Goal: Complete application form

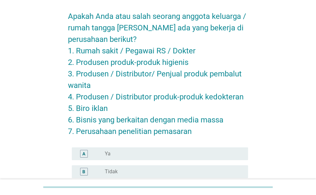
scroll to position [64, 0]
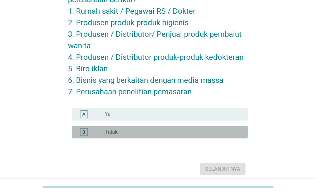
click at [126, 130] on div "radio_button_unchecked Tidak" at bounding box center [171, 132] width 133 height 6
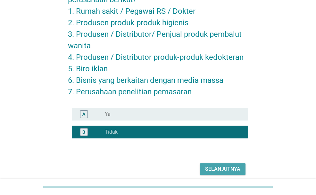
click at [212, 169] on div "Selanjutnya" at bounding box center [222, 169] width 35 height 8
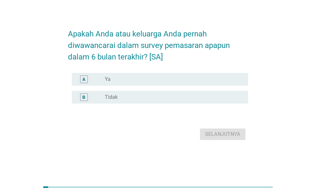
scroll to position [0, 0]
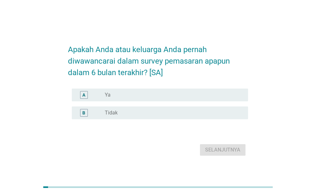
click at [188, 107] on div "B radio_button_unchecked Tidak" at bounding box center [160, 113] width 176 height 13
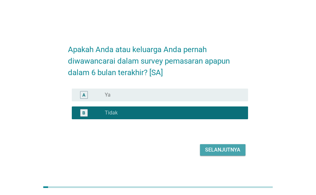
click at [227, 149] on div "Selanjutnya" at bounding box center [222, 150] width 35 height 8
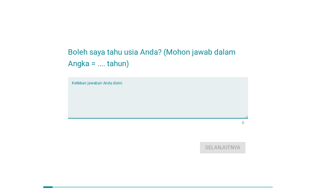
click at [179, 102] on textarea "Ketikkan jawaban Anda disini." at bounding box center [160, 102] width 176 height 34
type textarea "25"
click at [226, 144] on div "Selanjutnya" at bounding box center [222, 148] width 35 height 8
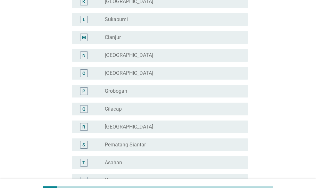
scroll to position [256, 0]
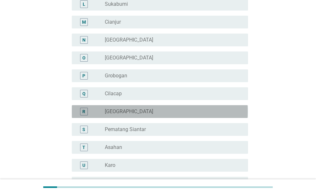
click at [170, 116] on div "R radio_button_unchecked [GEOGRAPHIC_DATA]" at bounding box center [160, 111] width 176 height 13
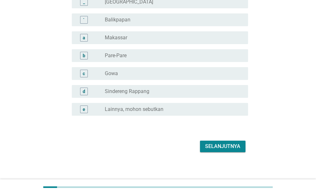
scroll to position [602, 0]
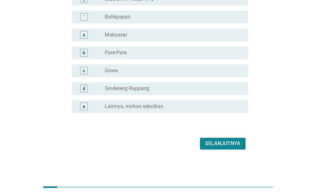
click at [217, 147] on div "Selanjutnya" at bounding box center [222, 144] width 35 height 8
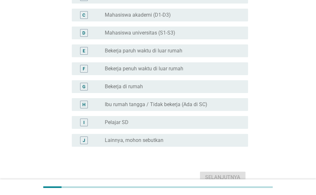
scroll to position [96, 0]
click at [150, 65] on label "Bekerja penuh waktu di luar rumah" at bounding box center [144, 68] width 78 height 6
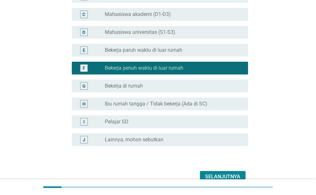
click at [150, 56] on div "E radio_button_unchecked Bekerja paruh waktu di luar rumah" at bounding box center [160, 50] width 176 height 13
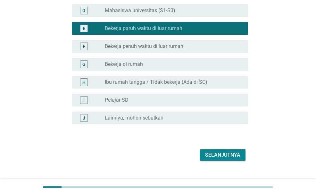
scroll to position [128, 0]
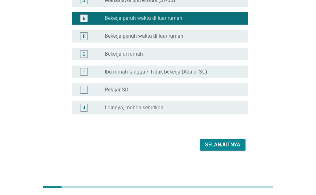
click at [228, 146] on div "Selanjutnya" at bounding box center [222, 145] width 35 height 8
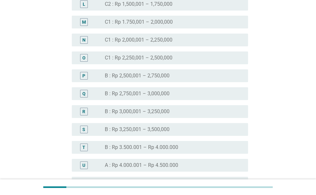
scroll to position [544, 0]
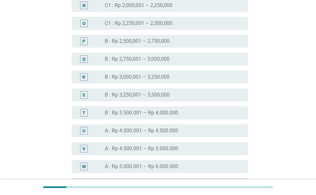
click at [145, 62] on label "B : Rp 2,750,001 – 3,000,000" at bounding box center [137, 59] width 65 height 6
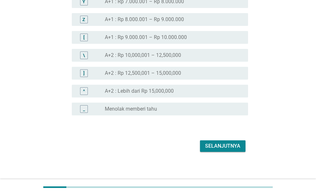
scroll to position [748, 0]
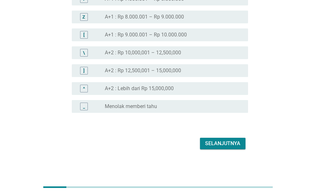
click at [218, 145] on div "Selanjutnya" at bounding box center [222, 144] width 35 height 8
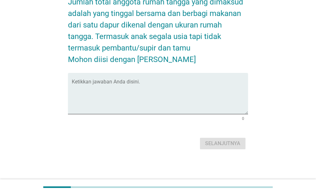
scroll to position [0, 0]
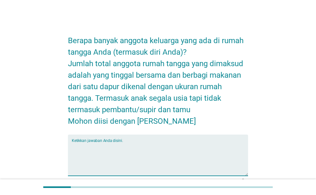
click at [218, 145] on textarea "Ketikkan jawaban Anda disini." at bounding box center [160, 159] width 176 height 34
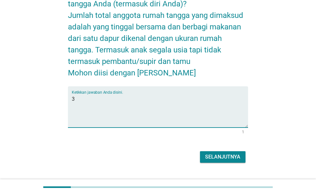
scroll to position [62, 0]
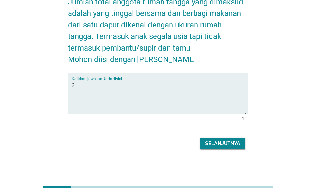
type textarea "3"
click at [223, 144] on div "Selanjutnya" at bounding box center [222, 144] width 35 height 8
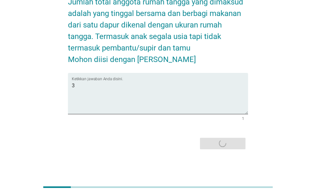
scroll to position [0, 0]
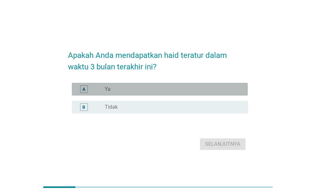
click at [158, 90] on div "radio_button_unchecked Ya" at bounding box center [171, 89] width 133 height 6
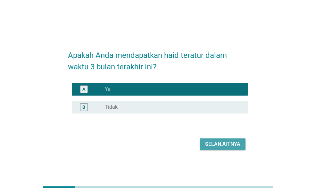
click at [230, 144] on div "Selanjutnya" at bounding box center [222, 144] width 35 height 8
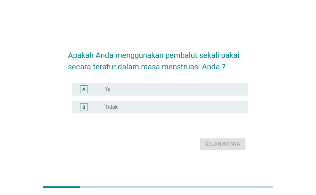
click at [186, 90] on div "radio_button_unchecked Ya" at bounding box center [171, 89] width 133 height 6
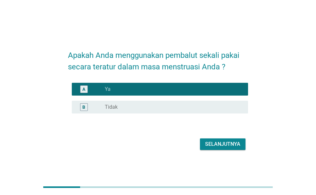
click at [220, 145] on div "Selanjutnya" at bounding box center [222, 144] width 35 height 8
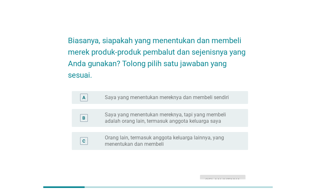
click at [202, 101] on div "radio_button_unchecked Saya yang menentukan mereknya dan membeli sendiri" at bounding box center [174, 98] width 138 height 8
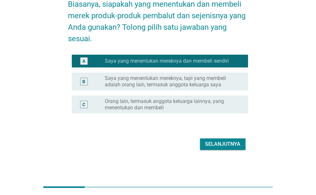
scroll to position [37, 0]
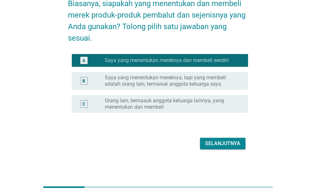
click at [227, 144] on div "Selanjutnya" at bounding box center [222, 144] width 35 height 8
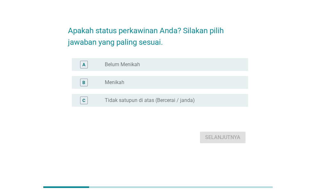
scroll to position [0, 0]
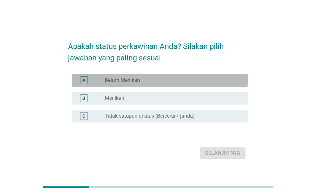
click at [167, 77] on div "radio_button_unchecked Belum Menikah" at bounding box center [171, 80] width 133 height 6
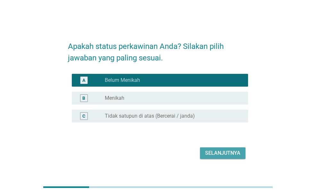
click at [221, 153] on div "Selanjutnya" at bounding box center [222, 153] width 35 height 8
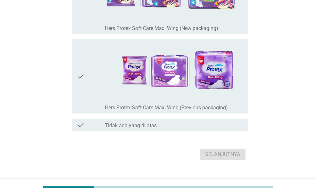
scroll to position [305, 0]
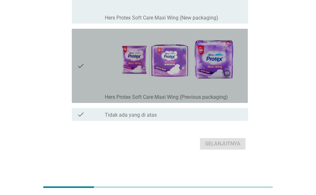
click at [170, 71] on img at bounding box center [174, 60] width 138 height 59
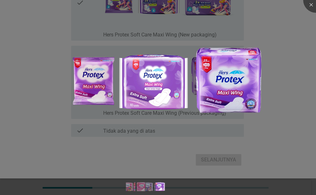
click at [266, 152] on div at bounding box center [158, 97] width 316 height 195
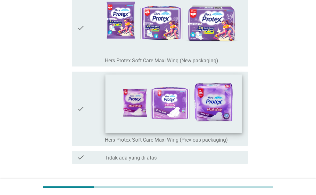
scroll to position [252, 0]
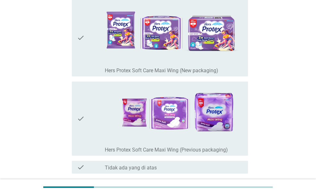
click at [83, 114] on icon "check" at bounding box center [81, 118] width 8 height 69
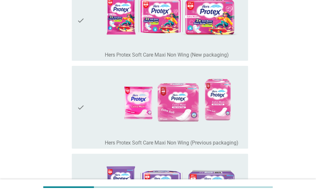
scroll to position [60, 0]
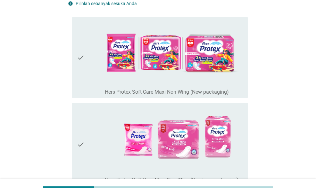
click at [88, 127] on div "check" at bounding box center [91, 145] width 28 height 78
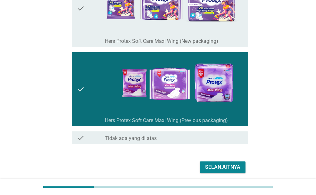
scroll to position [305, 0]
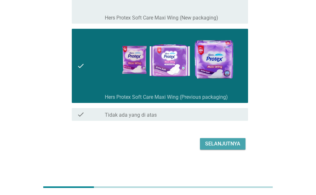
click at [228, 141] on div "Selanjutnya" at bounding box center [222, 144] width 35 height 8
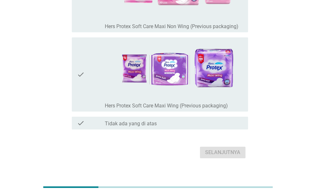
scroll to position [64, 0]
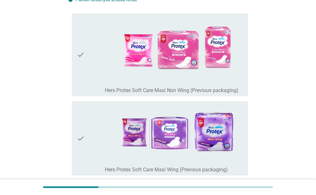
click at [87, 117] on div "check" at bounding box center [91, 138] width 28 height 69
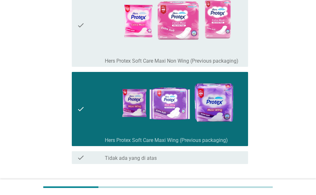
scroll to position [105, 0]
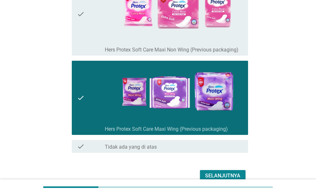
click at [237, 175] on div "Selanjutnya" at bounding box center [222, 176] width 35 height 8
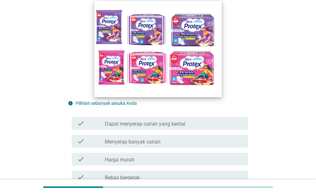
scroll to position [128, 0]
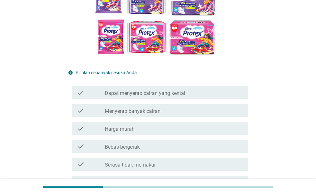
click at [134, 96] on label "Dapat menyerap cairan yang kental" at bounding box center [145, 93] width 80 height 6
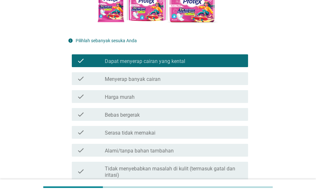
scroll to position [192, 0]
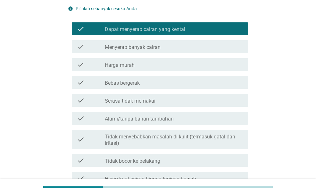
click at [148, 62] on div "check_box_outline_blank Harga murah" at bounding box center [174, 65] width 138 height 8
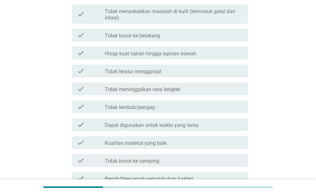
scroll to position [320, 0]
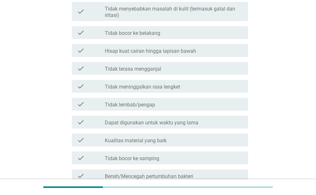
click at [170, 122] on label "Dapat digunakan untuk waktu yang lama" at bounding box center [151, 123] width 93 height 6
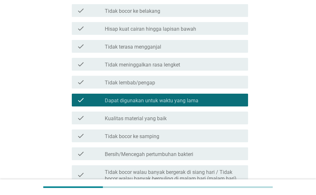
scroll to position [352, 0]
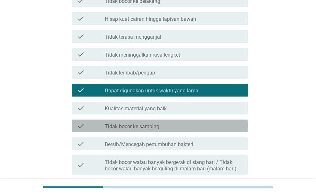
click at [164, 128] on div "check_box_outline_blank Tidak bocor ke samping" at bounding box center [174, 126] width 138 height 8
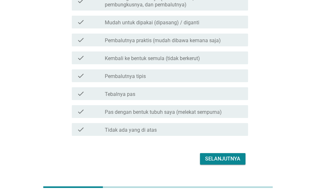
scroll to position [620, 0]
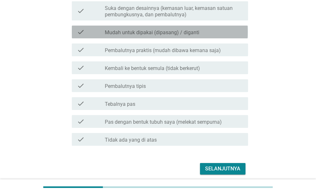
click at [130, 36] on label "Mudah untuk dipakai (dipasang) / diganti" at bounding box center [152, 32] width 94 height 6
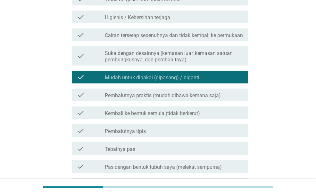
scroll to position [652, 0]
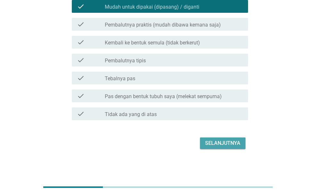
click at [244, 144] on button "Selanjutnya" at bounding box center [222, 144] width 45 height 12
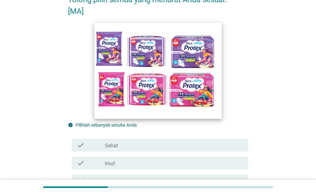
scroll to position [128, 0]
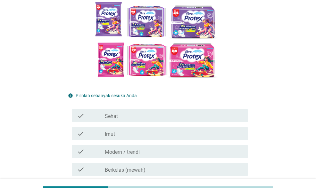
click at [138, 138] on div "check check_box_outline_blank Imut" at bounding box center [160, 133] width 176 height 13
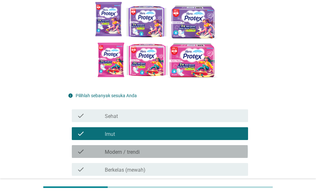
click at [138, 153] on label "Modern / trendi" at bounding box center [122, 152] width 35 height 6
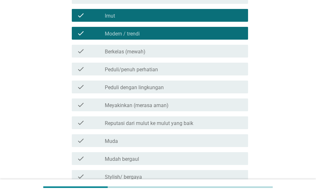
scroll to position [256, 0]
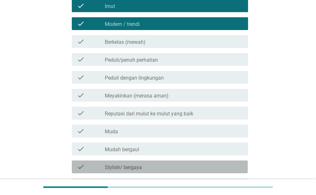
click at [149, 167] on div "check_box_outline_blank Stylish/ bergaya" at bounding box center [174, 167] width 138 height 8
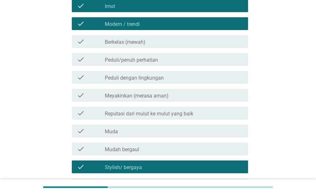
scroll to position [384, 0]
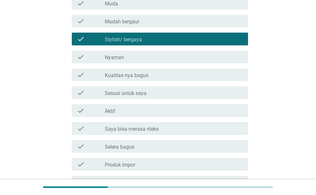
click at [179, 111] on div "check_box_outline_blank Aktif" at bounding box center [174, 111] width 138 height 8
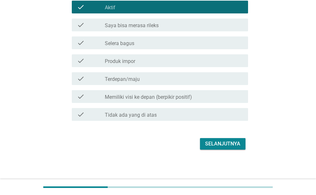
scroll to position [488, 0]
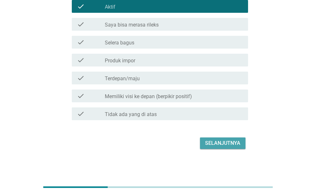
click at [218, 145] on div "Selanjutnya" at bounding box center [222, 144] width 35 height 8
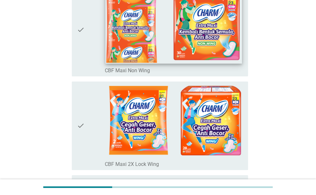
scroll to position [96, 0]
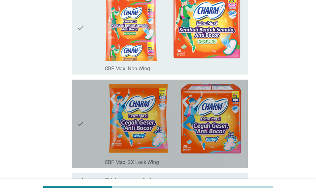
click at [95, 132] on div "check" at bounding box center [91, 124] width 28 height 84
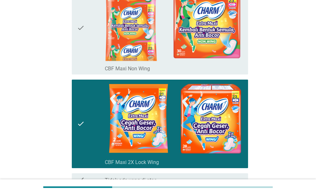
click at [91, 56] on div "check" at bounding box center [91, 28] width 28 height 88
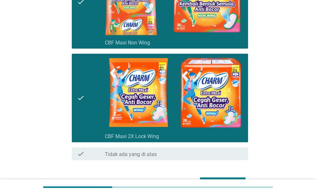
scroll to position [161, 0]
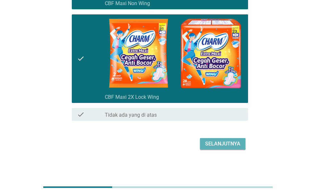
click at [214, 143] on div "Selanjutnya" at bounding box center [222, 144] width 35 height 8
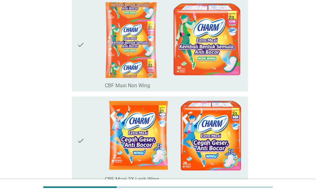
scroll to position [173, 0]
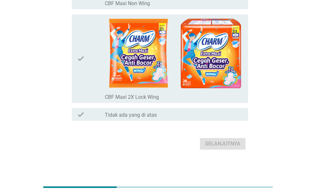
click at [155, 117] on label "Tidak ada yang di atas" at bounding box center [131, 115] width 52 height 6
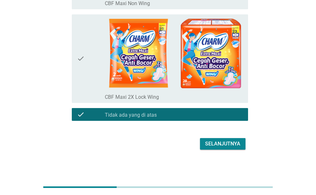
click at [220, 142] on div "Selanjutnya" at bounding box center [222, 144] width 35 height 8
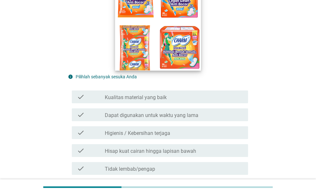
scroll to position [160, 0]
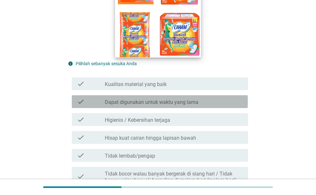
click at [159, 101] on label "Dapat digunakan untuk waktu yang lama" at bounding box center [151, 102] width 93 height 6
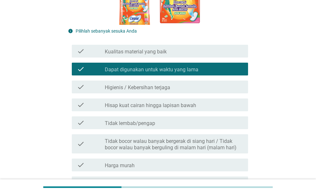
scroll to position [224, 0]
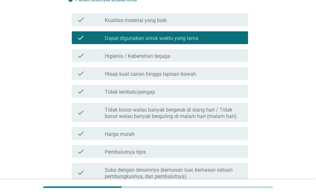
click at [167, 131] on div "check_box_outline_blank Harga murah" at bounding box center [174, 134] width 138 height 8
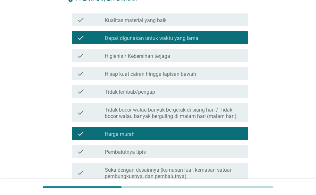
click at [167, 131] on div "check_box_outline_blank Harga murah" at bounding box center [174, 134] width 138 height 8
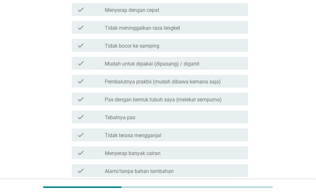
scroll to position [448, 0]
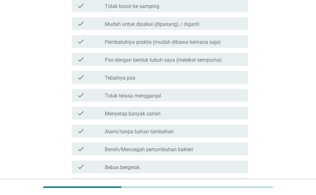
click at [139, 113] on label "Menyerap banyak cairan" at bounding box center [133, 114] width 56 height 6
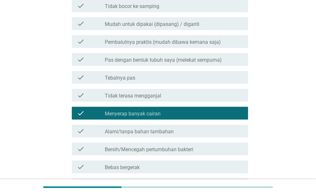
scroll to position [512, 0]
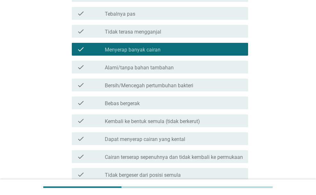
click at [147, 108] on div "check check_box_outline_blank Bebas bergerak" at bounding box center [160, 103] width 176 height 13
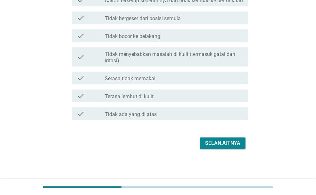
scroll to position [675, 0]
click at [221, 147] on div "Selanjutnya" at bounding box center [222, 144] width 35 height 8
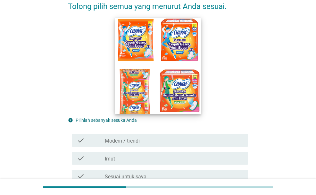
scroll to position [128, 0]
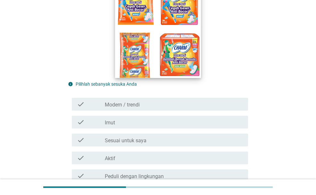
click at [164, 106] on div "check_box_outline_blank Modern / trendi" at bounding box center [174, 104] width 138 height 8
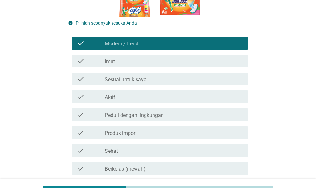
scroll to position [224, 0]
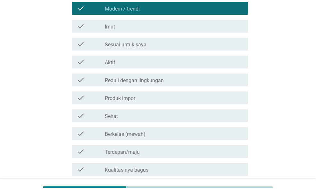
click at [141, 60] on div "check_box_outline_blank Aktif" at bounding box center [174, 62] width 138 height 8
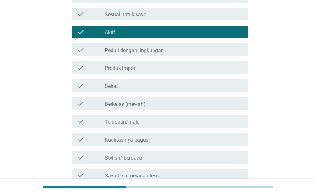
scroll to position [320, 0]
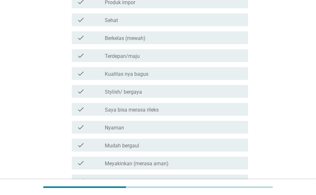
click at [135, 96] on div "check check_box_outline_blank Stylish/ bergaya" at bounding box center [160, 91] width 176 height 13
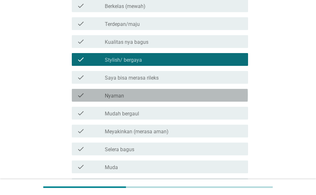
click at [145, 96] on div "check_box_outline_blank Nyaman" at bounding box center [174, 96] width 138 height 8
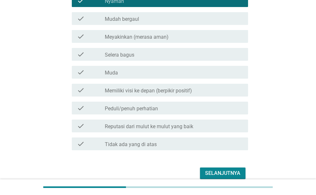
scroll to position [477, 0]
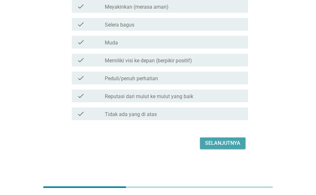
click at [206, 141] on div "Selanjutnya" at bounding box center [222, 144] width 35 height 8
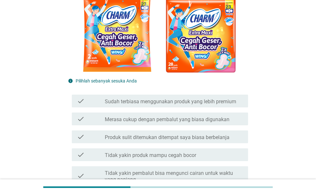
scroll to position [128, 0]
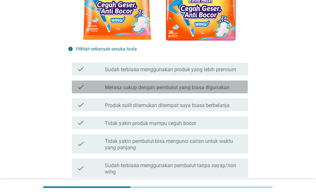
click at [166, 84] on label "Merasa cukup dengan pembalut yang biasa digunakan" at bounding box center [167, 87] width 124 height 6
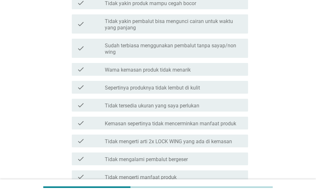
scroll to position [288, 0]
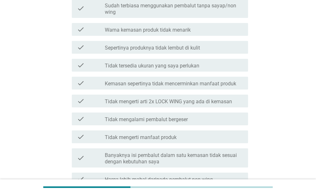
click at [158, 65] on label "Tidak tersedia ukuran yang saya perlukan" at bounding box center [152, 66] width 94 height 6
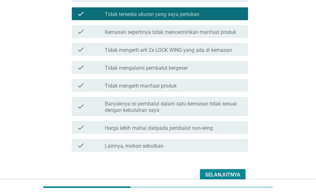
scroll to position [352, 0]
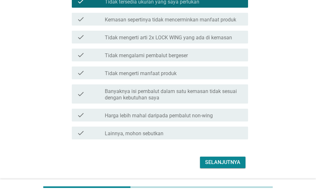
click at [161, 38] on label "Tidak mengerti arti 2x LOCK WING yang ada di kemasan" at bounding box center [168, 38] width 127 height 6
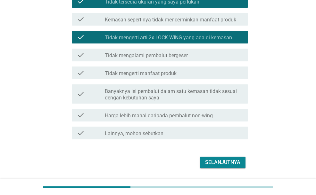
click at [120, 39] on label "Tidak mengerti arti 2x LOCK WING yang ada di kemasan" at bounding box center [168, 38] width 127 height 6
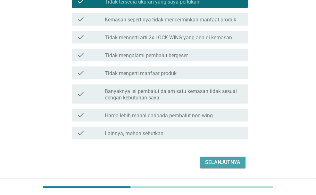
click at [214, 164] on div "Selanjutnya" at bounding box center [222, 163] width 35 height 8
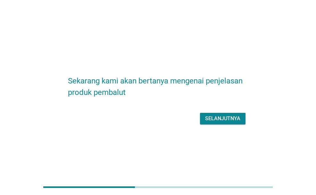
click at [215, 122] on div "Selanjutnya" at bounding box center [222, 119] width 35 height 8
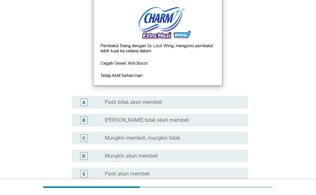
scroll to position [96, 0]
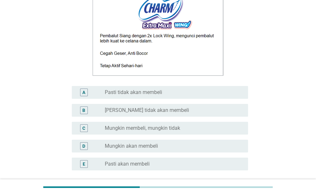
click at [186, 113] on div "radio_button_unchecked [PERSON_NAME] tidak akan membeli" at bounding box center [171, 110] width 133 height 6
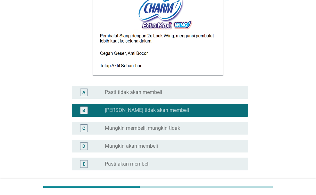
click at [187, 143] on div "radio_button_unchecked Mungkin akan membeli" at bounding box center [174, 146] width 138 height 8
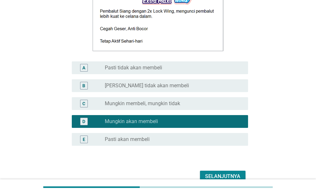
scroll to position [154, 0]
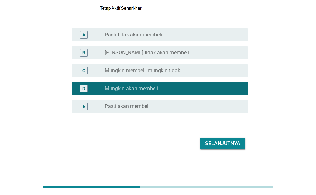
click at [214, 139] on button "Selanjutnya" at bounding box center [222, 144] width 45 height 12
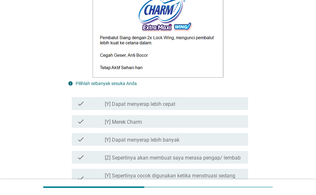
scroll to position [256, 0]
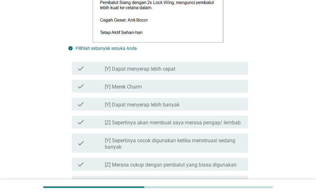
click at [152, 69] on label "[Y] Dapat menyerap lebih cepat" at bounding box center [140, 69] width 70 height 6
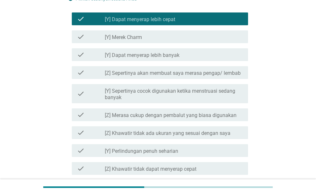
scroll to position [320, 0]
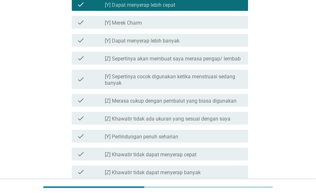
click at [161, 136] on label "[Y] Perlindungan penuh seharian" at bounding box center [141, 137] width 73 height 6
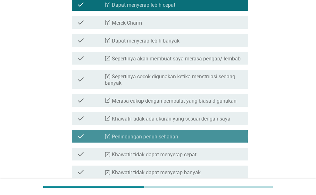
click at [161, 136] on label "[Y] Perlindungan penuh seharian" at bounding box center [141, 137] width 73 height 6
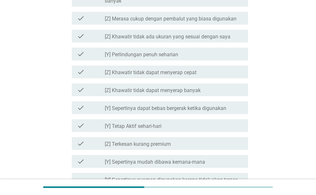
scroll to position [416, 0]
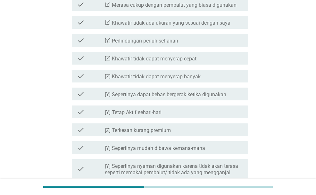
click at [177, 112] on div "check_box_outline_blank [Y] Tetap Aktif sehari-hari" at bounding box center [174, 112] width 138 height 8
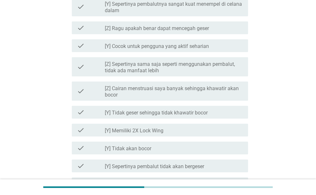
scroll to position [672, 0]
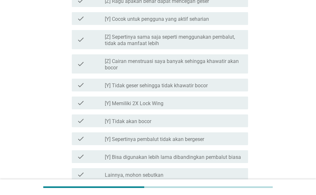
click at [181, 104] on div "check_box_outline_blank [Y] Memiliki 2X Lock Wing" at bounding box center [174, 103] width 138 height 8
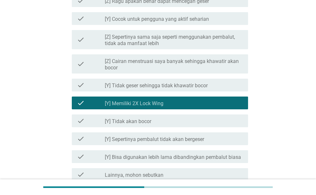
scroll to position [733, 0]
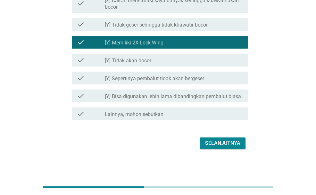
click at [212, 147] on div "Selanjutnya" at bounding box center [222, 144] width 35 height 8
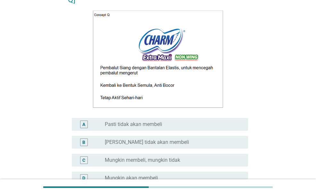
scroll to position [128, 0]
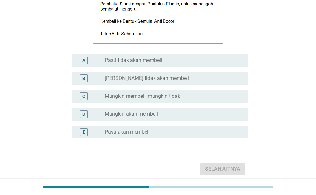
click at [163, 92] on div "radio_button_unchecked Mungkin membeli, mungkin tidak" at bounding box center [174, 96] width 138 height 8
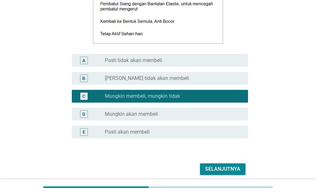
click at [226, 165] on button "Selanjutnya" at bounding box center [222, 170] width 45 height 12
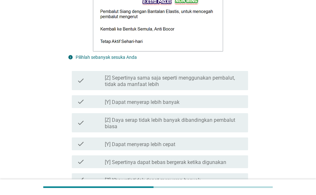
scroll to position [256, 0]
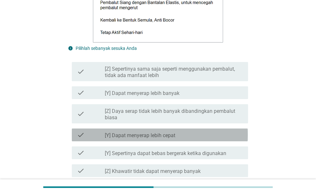
click at [149, 132] on div "check_box_outline_blank [Y] Dapat menyerap lebih cepat" at bounding box center [174, 135] width 138 height 8
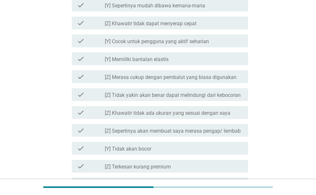
scroll to position [640, 0]
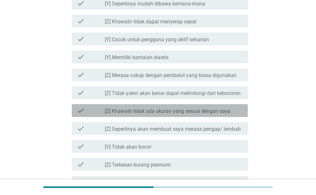
click at [176, 107] on div "check_box_outline_blank [Z] [GEOGRAPHIC_DATA] tidak ada ukuran yang sesuai deng…" at bounding box center [174, 111] width 138 height 8
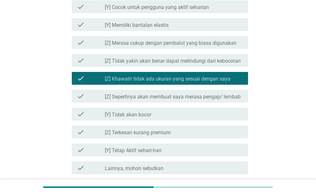
scroll to position [704, 0]
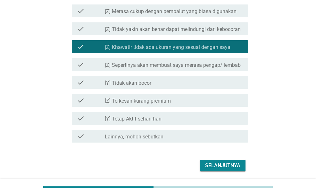
click at [174, 121] on div "check_box_outline_blank [Y] Tetap Aktif sehari-hari" at bounding box center [174, 119] width 138 height 8
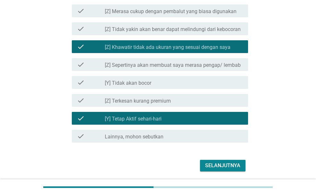
click at [218, 169] on div "Selanjutnya" at bounding box center [222, 166] width 35 height 8
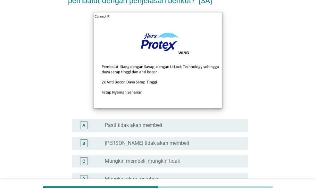
scroll to position [96, 0]
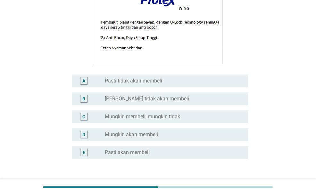
click at [168, 132] on div "radio_button_unchecked Mungkin akan membeli" at bounding box center [171, 135] width 133 height 6
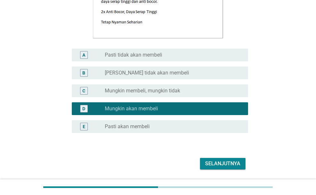
scroll to position [142, 0]
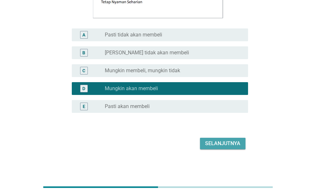
click at [207, 140] on div "Selanjutnya" at bounding box center [222, 144] width 35 height 8
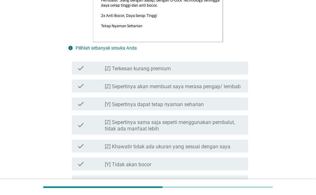
scroll to position [288, 0]
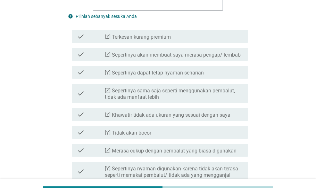
click at [132, 132] on label "[Y] Tidak akan bocor" at bounding box center [128, 133] width 46 height 6
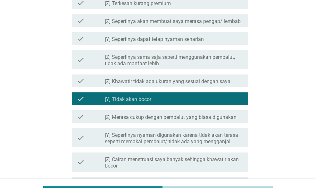
scroll to position [352, 0]
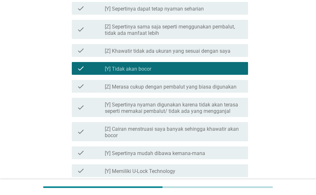
click at [137, 156] on label "[Y] Sepertinya mudah dibawa kemana-mana" at bounding box center [155, 153] width 100 height 6
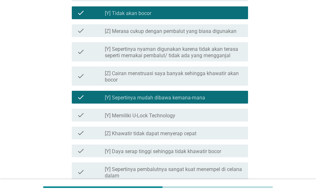
scroll to position [448, 0]
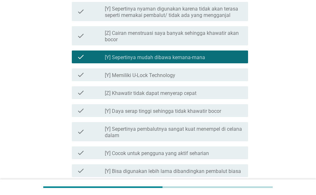
click at [149, 76] on label "[Y] Memiliki U-Lock Technology" at bounding box center [140, 75] width 70 height 6
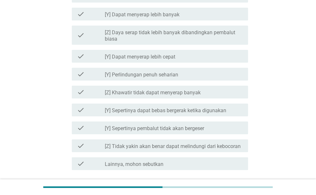
scroll to position [704, 0]
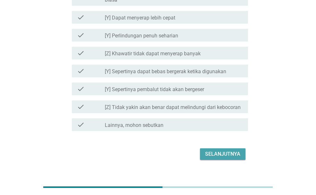
click at [204, 149] on button "Selanjutnya" at bounding box center [222, 154] width 45 height 12
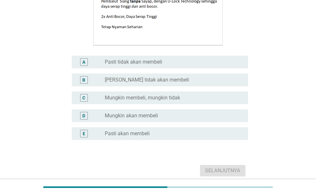
scroll to position [142, 0]
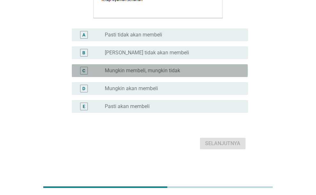
click at [170, 74] on div "radio_button_unchecked Mungkin membeli, mungkin tidak" at bounding box center [174, 71] width 138 height 8
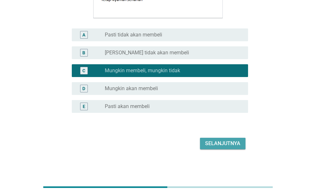
click at [230, 146] on div "Selanjutnya" at bounding box center [222, 144] width 35 height 8
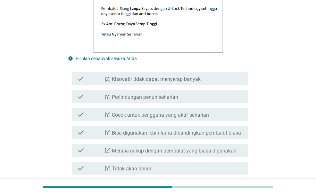
scroll to position [256, 0]
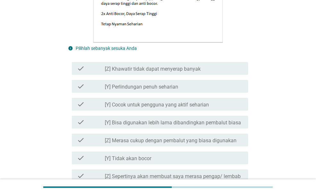
click at [196, 106] on label "[Y] Cocok untuk pengguna yang aktif seharian" at bounding box center [157, 105] width 104 height 6
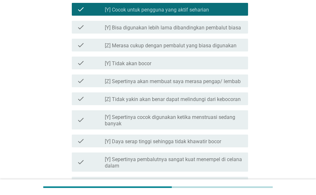
scroll to position [352, 0]
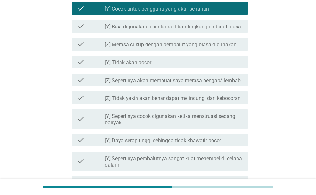
click at [191, 140] on label "[Y] Daya serap tinggi sehingga tidak khawatir bocor" at bounding box center [163, 141] width 116 height 6
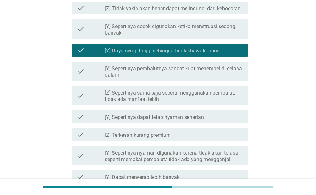
scroll to position [448, 0]
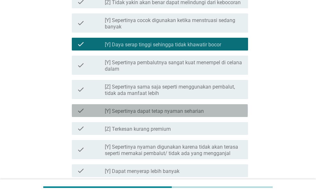
click at [188, 112] on label "[Y] Sepertinya dapat tetap nyaman seharian" at bounding box center [154, 111] width 99 height 6
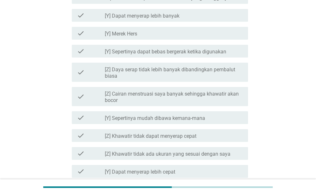
scroll to position [640, 0]
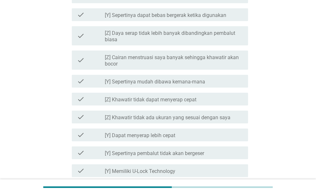
click at [187, 85] on label "[Y] Sepertinya mudah dibawa kemana-mana" at bounding box center [155, 82] width 100 height 6
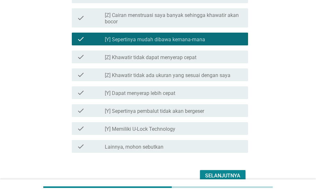
scroll to position [715, 0]
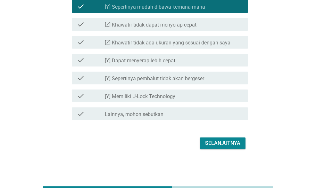
click at [205, 98] on div "check_box_outline_blank [Y] Memiliki U-Lock Technology" at bounding box center [174, 96] width 138 height 8
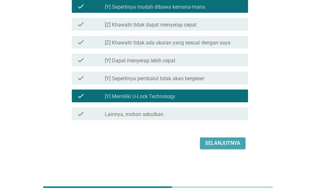
click at [229, 140] on div "Selanjutnya" at bounding box center [222, 144] width 35 height 8
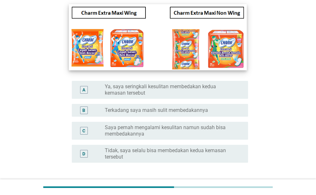
scroll to position [96, 0]
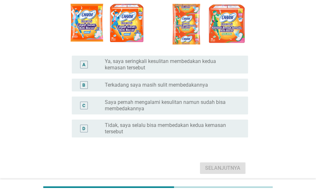
click at [185, 106] on label "Saya pernah mengalami kesulitan namun sudah bisa membedakannya" at bounding box center [171, 105] width 133 height 13
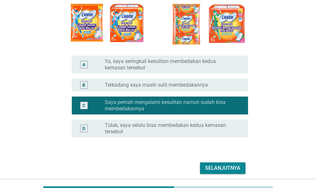
click at [186, 129] on label "Tidak, saya selalu bisa membedakan kedua kemasan tersebut" at bounding box center [171, 128] width 133 height 13
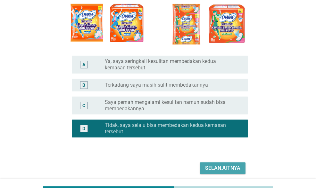
click at [216, 164] on button "Selanjutnya" at bounding box center [222, 169] width 45 height 12
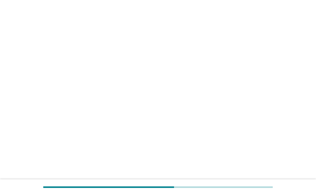
scroll to position [0, 0]
